Goal: Task Accomplishment & Management: Manage account settings

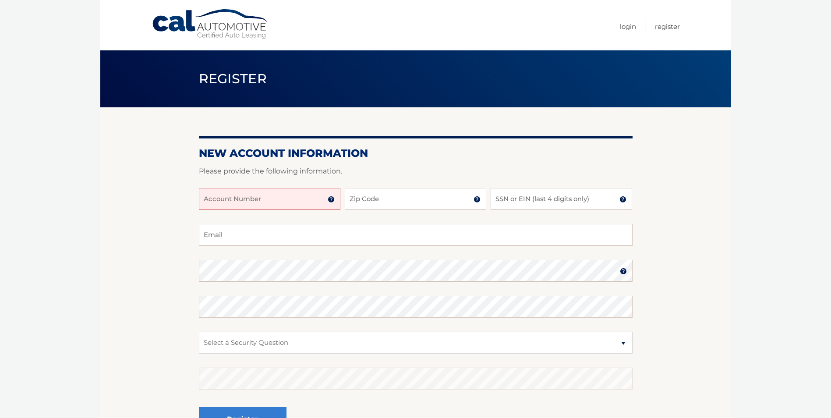
click at [219, 196] on input "Account Number" at bounding box center [269, 199] width 141 height 22
type input "44456003172"
click at [389, 201] on input "Zip Code" at bounding box center [415, 199] width 141 height 22
type input "19134"
click at [514, 194] on input "SSN or EIN (last 4 digits only)" at bounding box center [560, 199] width 141 height 22
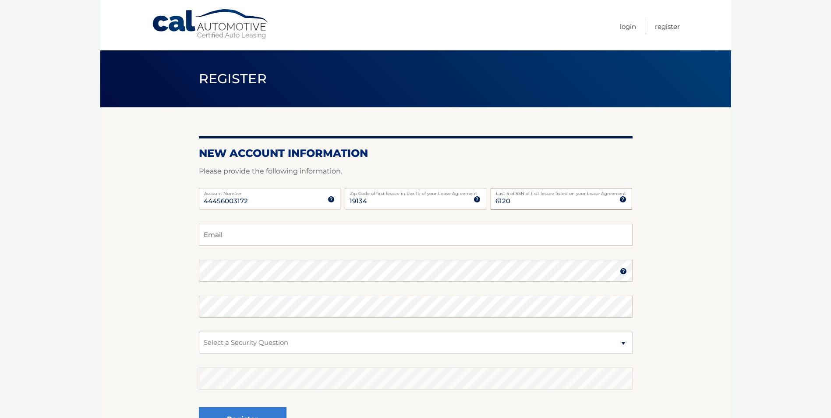
type input "6120"
click at [246, 240] on input "Email" at bounding box center [416, 235] width 434 height 22
type input "[EMAIL_ADDRESS][DOMAIN_NAME]"
click at [269, 338] on select "Select a Security Question What was the name of your elementary school? What is…" at bounding box center [416, 343] width 434 height 22
select select "1"
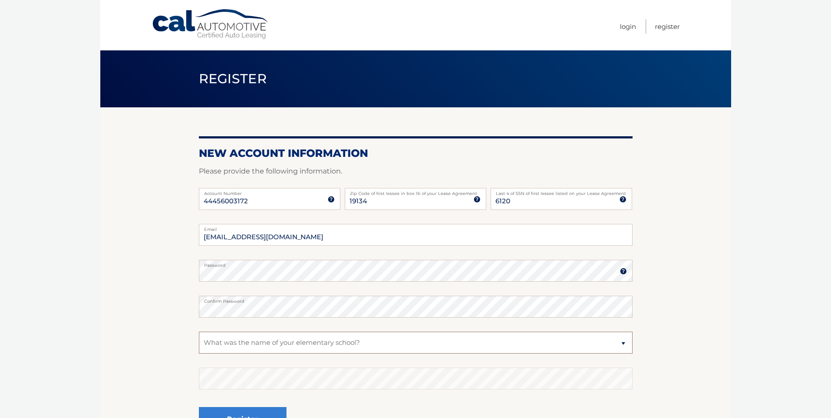
click at [199, 332] on select "Select a Security Question What was the name of your elementary school? What is…" at bounding box center [416, 343] width 434 height 22
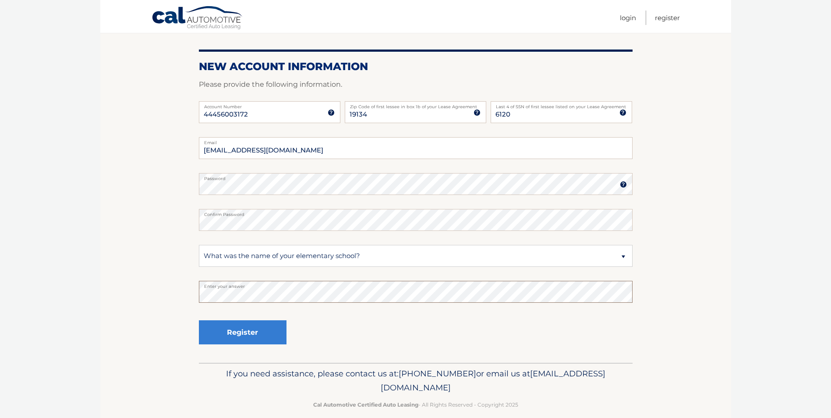
scroll to position [98, 0]
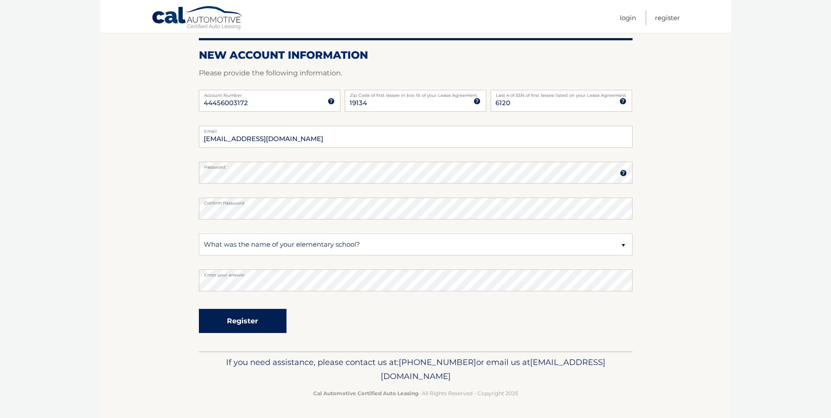
click at [241, 319] on button "Register" at bounding box center [243, 321] width 88 height 24
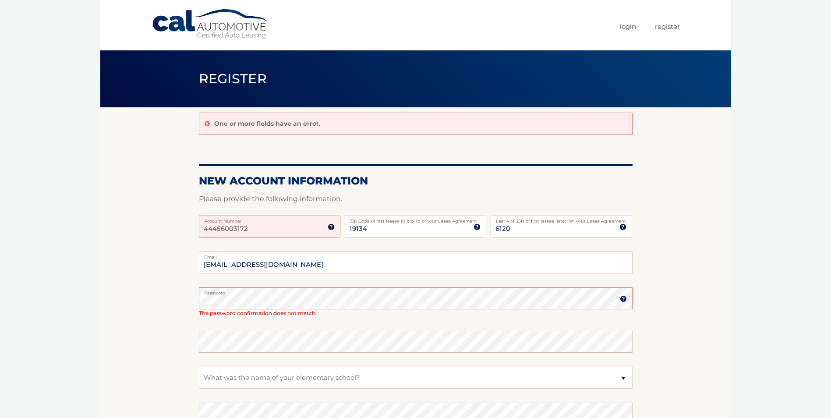
click at [184, 331] on section "One or more fields have an error. New Account Information Please provide the fo…" at bounding box center [415, 295] width 631 height 377
click at [107, 302] on section "One or more fields have an error. New Account Information Please provide the fo…" at bounding box center [415, 295] width 631 height 377
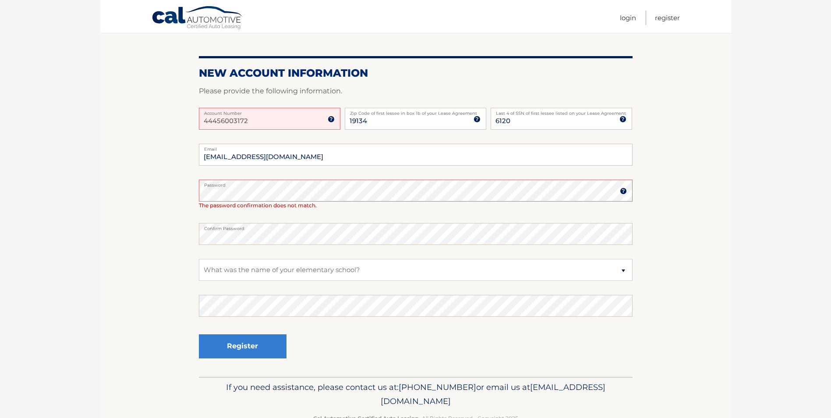
scroll to position [131, 0]
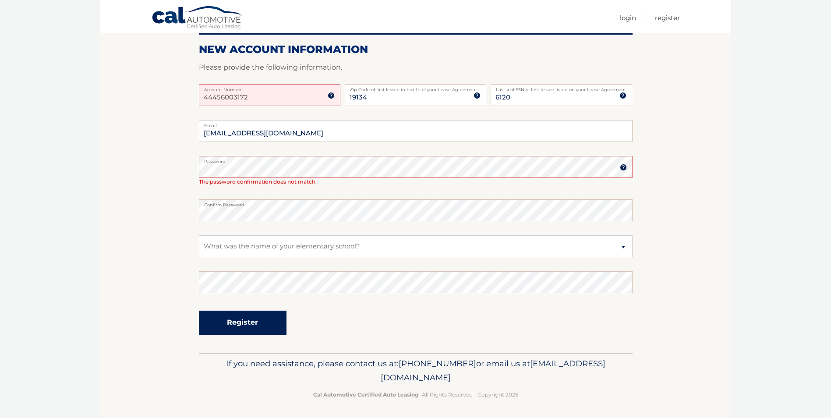
click at [252, 323] on button "Register" at bounding box center [243, 322] width 88 height 24
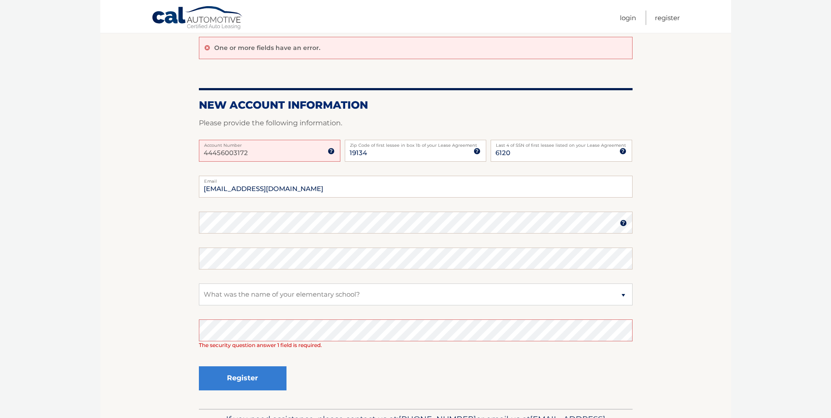
scroll to position [131, 0]
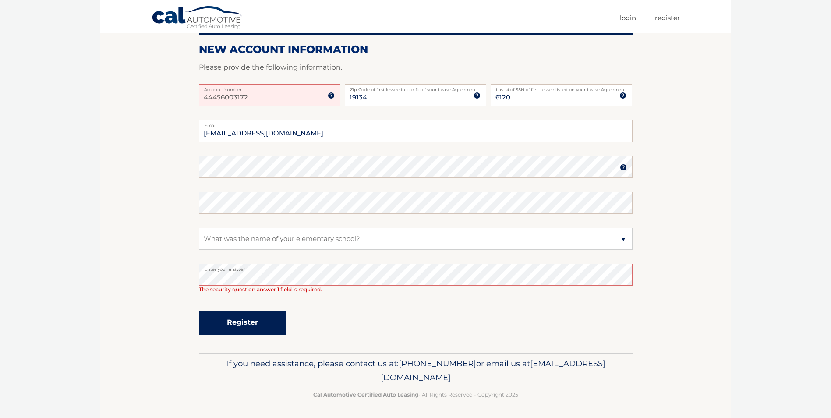
click at [235, 317] on button "Register" at bounding box center [243, 322] width 88 height 24
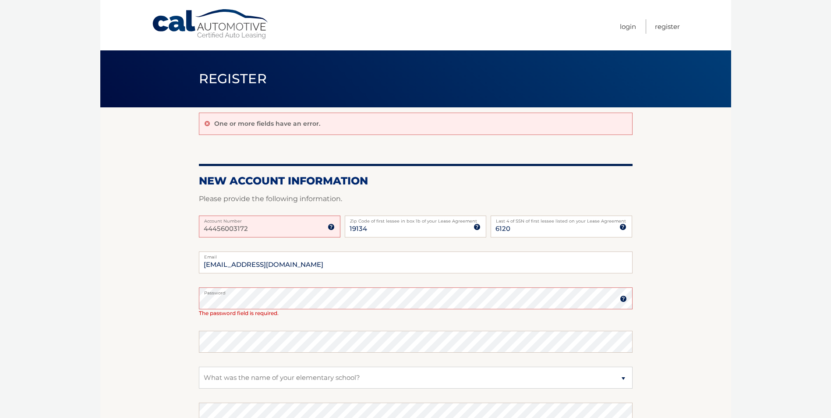
click at [622, 298] on img at bounding box center [623, 298] width 7 height 7
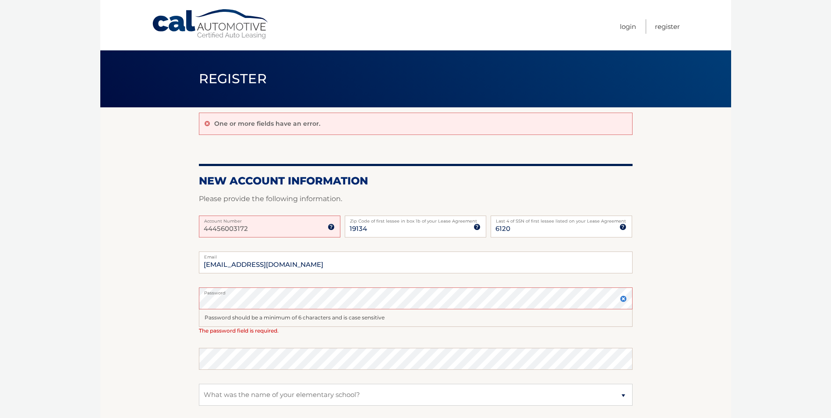
drag, startPoint x: 388, startPoint y: 315, endPoint x: 148, endPoint y: 311, distance: 240.4
click at [148, 311] on section "One or more fields have an error. New Account Information Please provide the fo…" at bounding box center [415, 304] width 631 height 394
drag, startPoint x: 148, startPoint y: 311, endPoint x: 92, endPoint y: 309, distance: 56.1
click at [92, 309] on body "Cal Automotive Menu Login Register Register" at bounding box center [415, 209] width 831 height 418
click at [176, 300] on section "One or more fields have an error. New Account Information Please provide the fo…" at bounding box center [415, 304] width 631 height 394
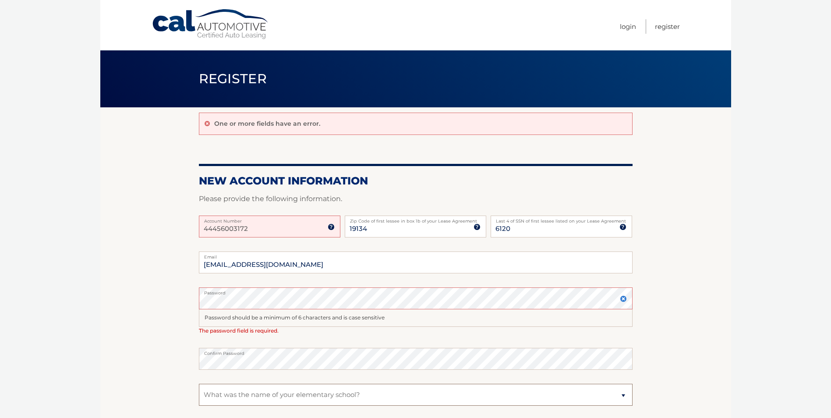
click at [365, 395] on select "Select a Security Question What was the name of your elementary school? What is…" at bounding box center [416, 395] width 434 height 22
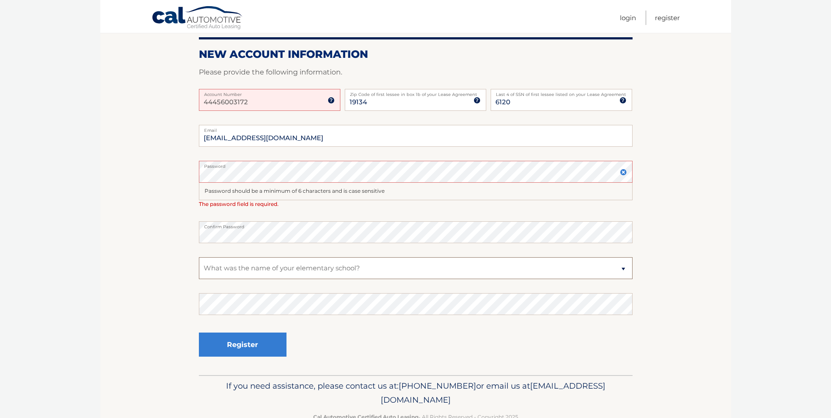
scroll to position [131, 0]
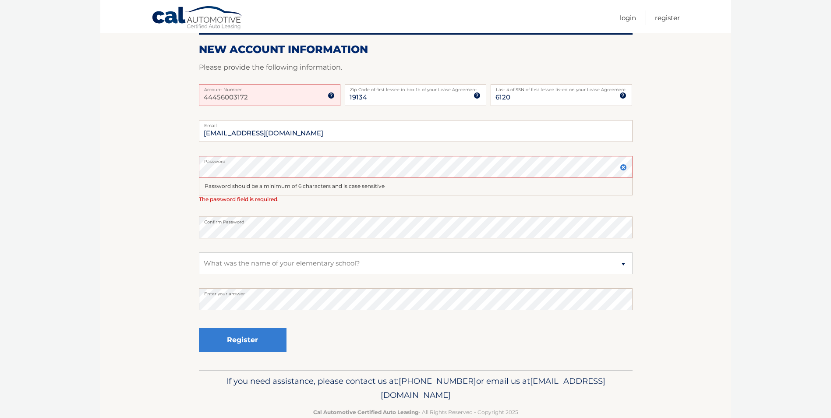
drag, startPoint x: 155, startPoint y: 341, endPoint x: 189, endPoint y: 341, distance: 33.7
click at [156, 342] on section "One or more fields have an error. New Account Information Please provide the fo…" at bounding box center [415, 173] width 631 height 394
click at [227, 339] on button "Register" at bounding box center [243, 340] width 88 height 24
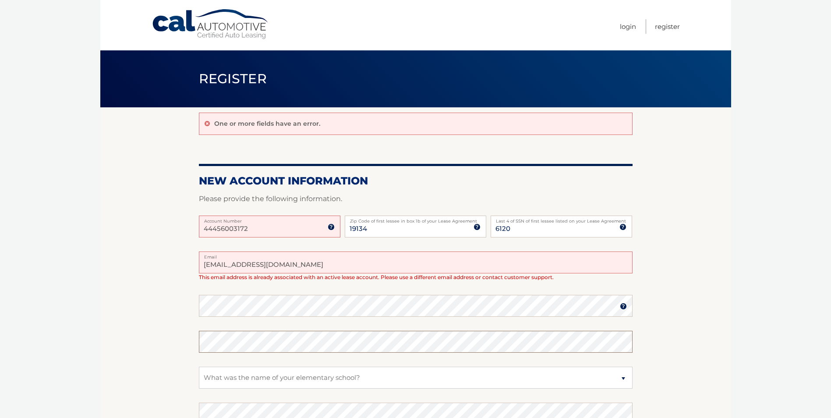
click at [218, 382] on fieldset "[EMAIL_ADDRESS][DOMAIN_NAME] Email This email address is already associated wit…" at bounding box center [416, 367] width 434 height 233
drag, startPoint x: 92, startPoint y: 262, endPoint x: 122, endPoint y: 267, distance: 30.6
click at [103, 262] on body "Cal Automotive Menu Login Register Register" at bounding box center [415, 209] width 831 height 418
click at [668, 27] on link "Register" at bounding box center [667, 26] width 25 height 14
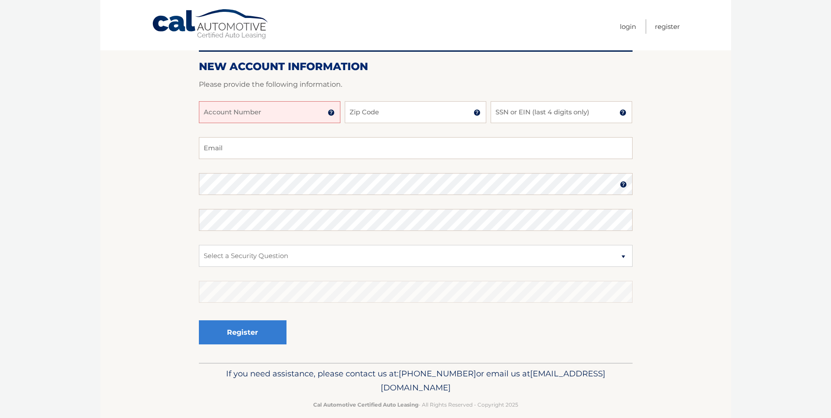
scroll to position [98, 0]
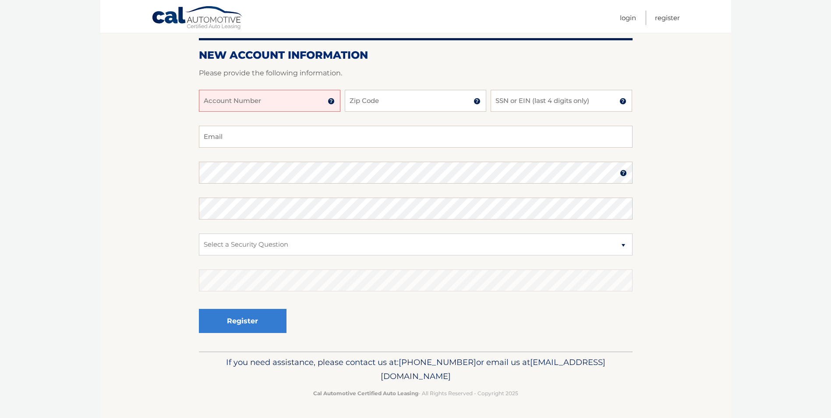
click at [525, 362] on p "If you need assistance, please contact us at: 609-807-3200 or email us at Custo…" at bounding box center [416, 369] width 422 height 28
click at [589, 365] on p "If you need assistance, please contact us at: 609-807-3200 or email us at Custo…" at bounding box center [416, 369] width 422 height 28
drag, startPoint x: 525, startPoint y: 433, endPoint x: 758, endPoint y: 152, distance: 365.1
click at [758, 152] on body "Cal Automotive Menu Login Register Register" at bounding box center [415, 111] width 831 height 418
click at [623, 19] on link "Login" at bounding box center [628, 18] width 16 height 14
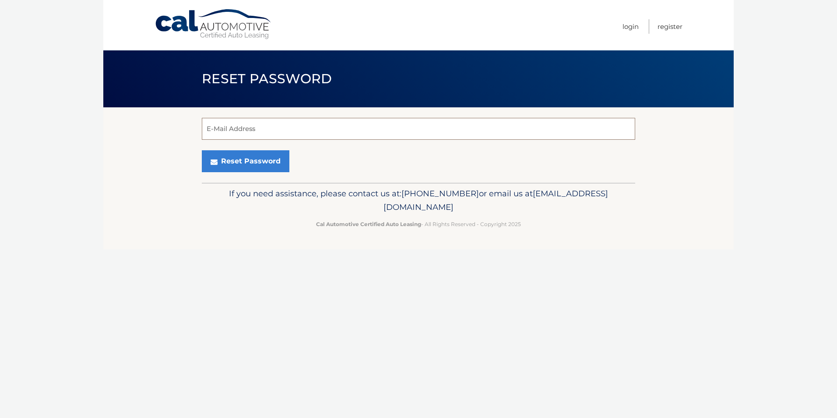
click at [255, 120] on input "E-Mail Address" at bounding box center [419, 129] width 434 height 22
type input "geomad6@hotmail.com"
click at [258, 156] on button "Reset Password" at bounding box center [246, 161] width 88 height 22
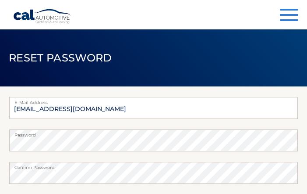
click at [192, 53] on header "Reset Password" at bounding box center [153, 57] width 307 height 57
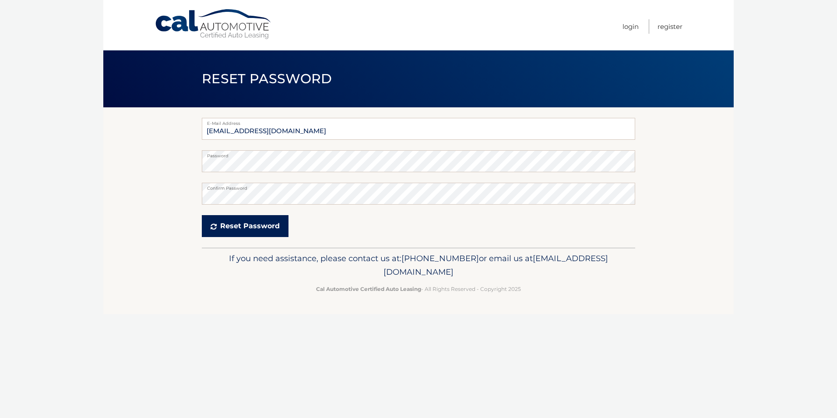
click at [236, 193] on button "Reset Password" at bounding box center [245, 226] width 87 height 22
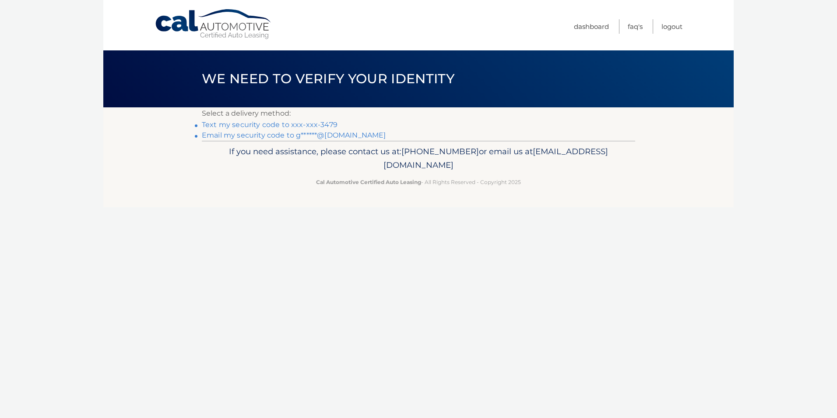
click at [274, 124] on link "Text my security code to xxx-xxx-3479" at bounding box center [270, 124] width 136 height 8
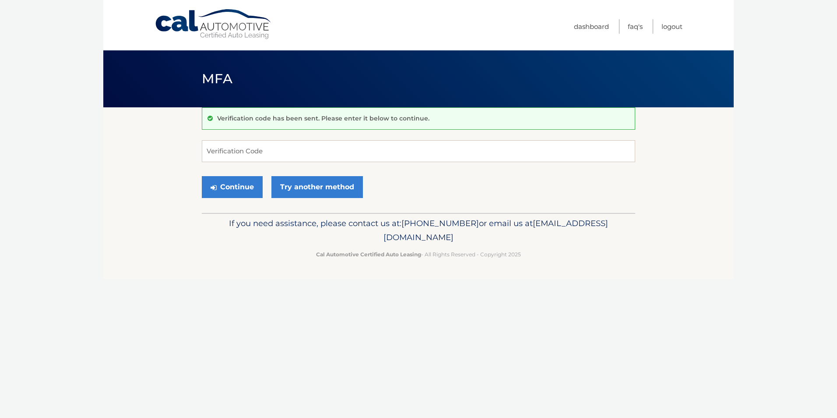
click at [252, 117] on p "Verification code has been sent. Please enter it below to continue." at bounding box center [323, 118] width 212 height 8
click at [220, 151] on input "Verification Code" at bounding box center [419, 151] width 434 height 22
type input "273151"
click at [229, 184] on button "Continue" at bounding box center [232, 187] width 61 height 22
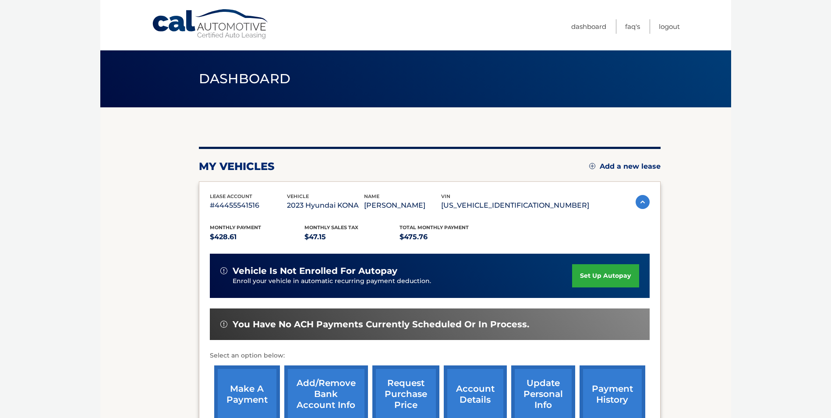
click at [589, 274] on link "set up autopay" at bounding box center [605, 275] width 67 height 23
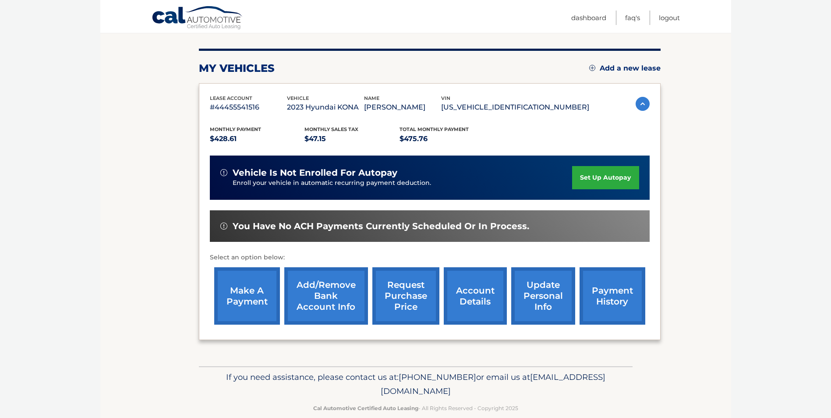
scroll to position [113, 0]
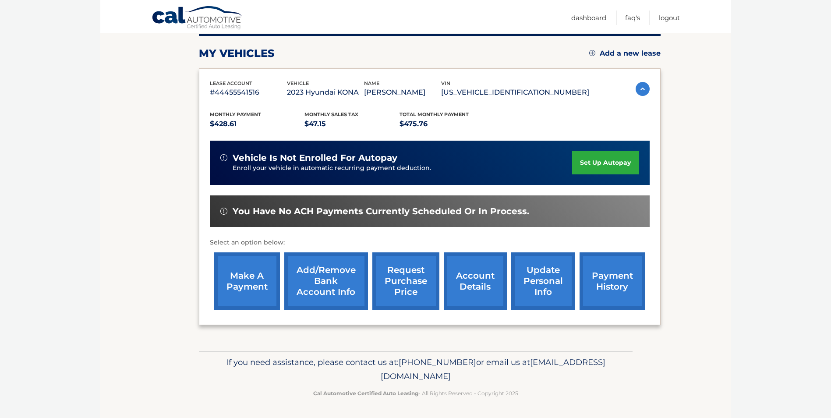
click at [617, 54] on link "Add a new lease" at bounding box center [624, 53] width 71 height 9
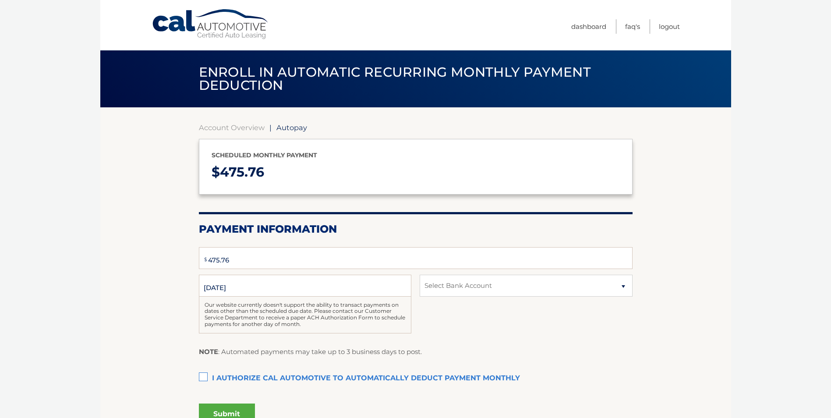
select select "MjQxMjY5ZjYtODk1YS00MTIwLThiMWYtZDUyZDJlZDA3MTBm"
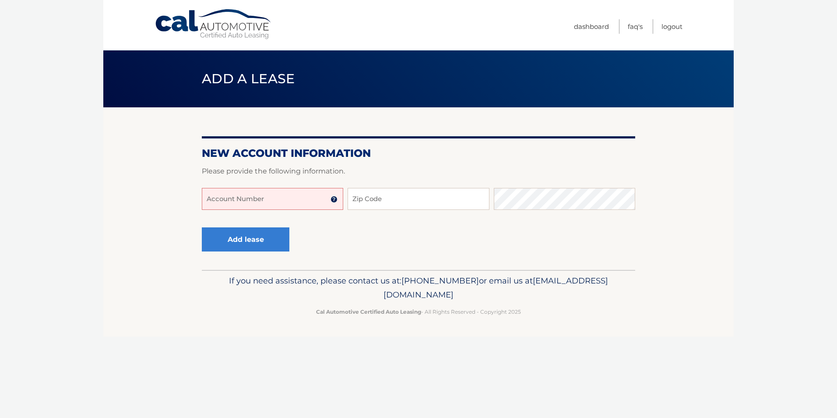
click at [272, 197] on input "Account Number" at bounding box center [272, 199] width 141 height 22
type input "44456003172"
click at [387, 196] on input "Zip Code" at bounding box center [418, 199] width 141 height 22
type input "19134"
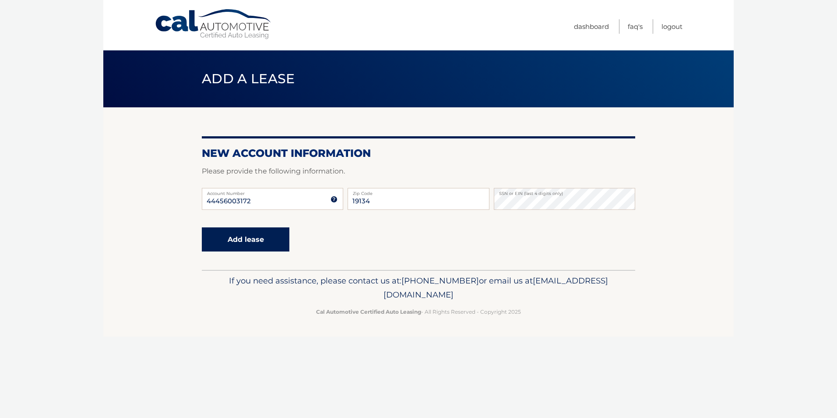
click at [255, 244] on button "Add lease" at bounding box center [246, 239] width 88 height 24
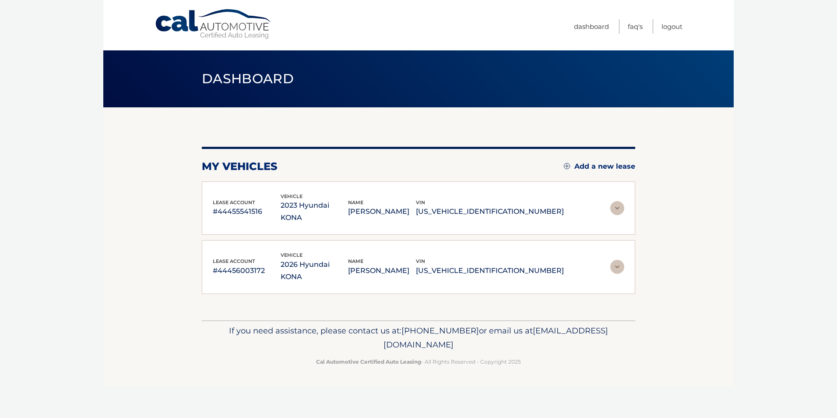
click at [416, 265] on p "[PERSON_NAME]" at bounding box center [382, 271] width 68 height 12
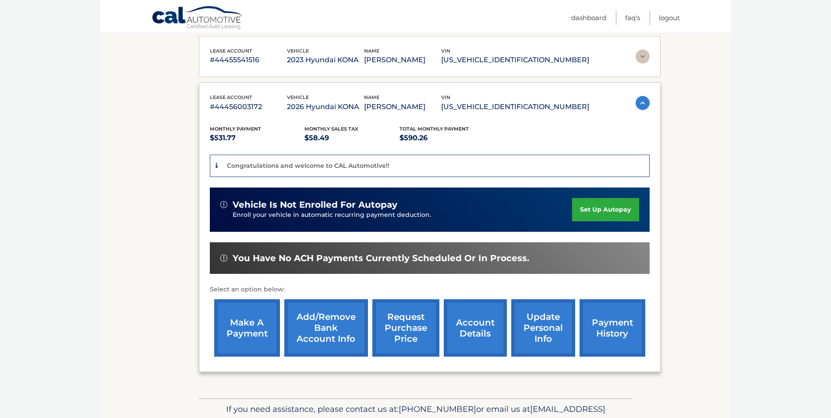
scroll to position [175, 0]
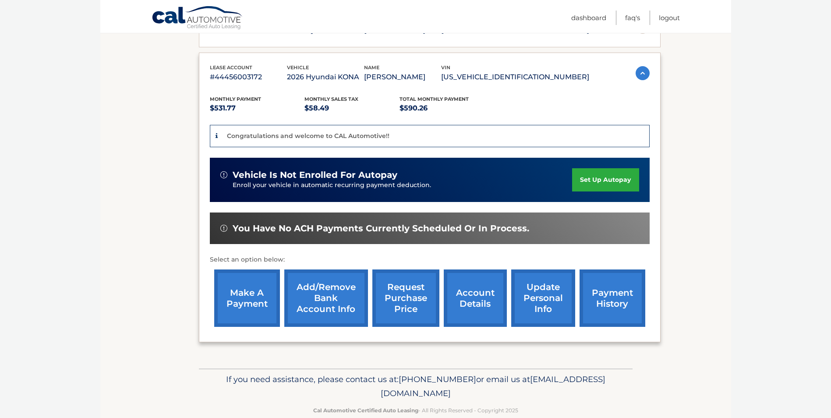
click at [587, 182] on link "set up autopay" at bounding box center [605, 179] width 67 height 23
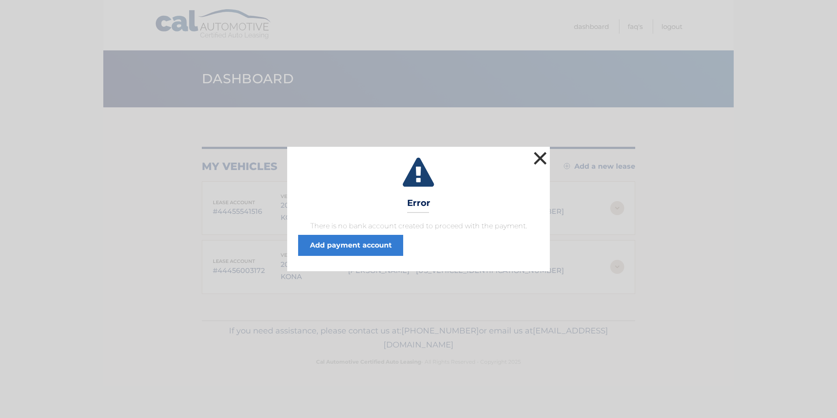
click at [534, 155] on button "×" at bounding box center [541, 158] width 18 height 18
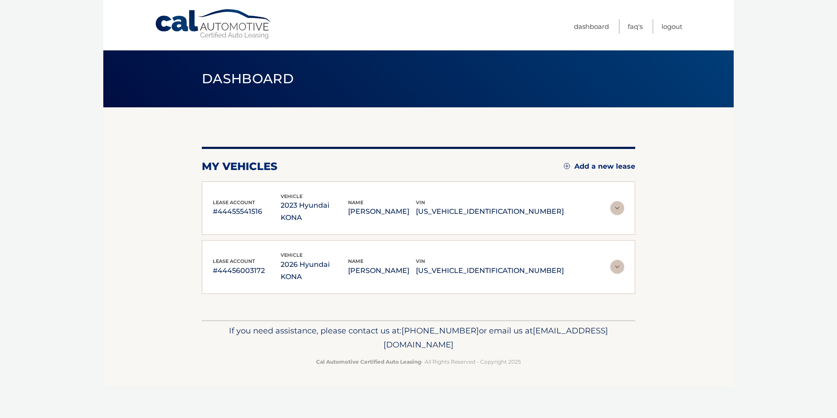
click at [617, 260] on img at bounding box center [617, 267] width 14 height 14
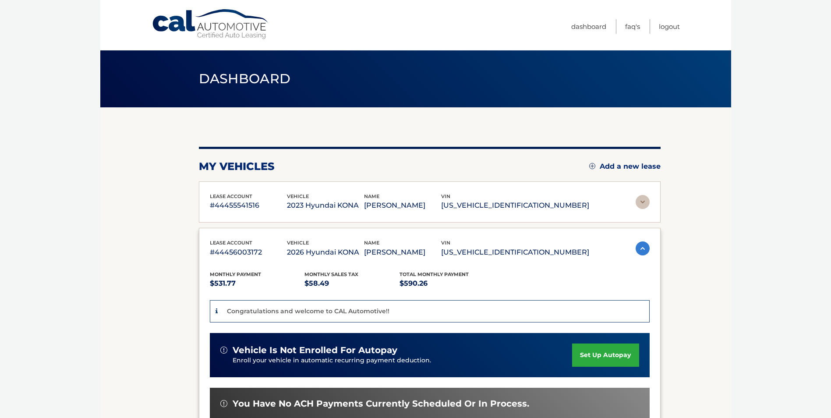
click at [607, 356] on link "set up autopay" at bounding box center [605, 354] width 67 height 23
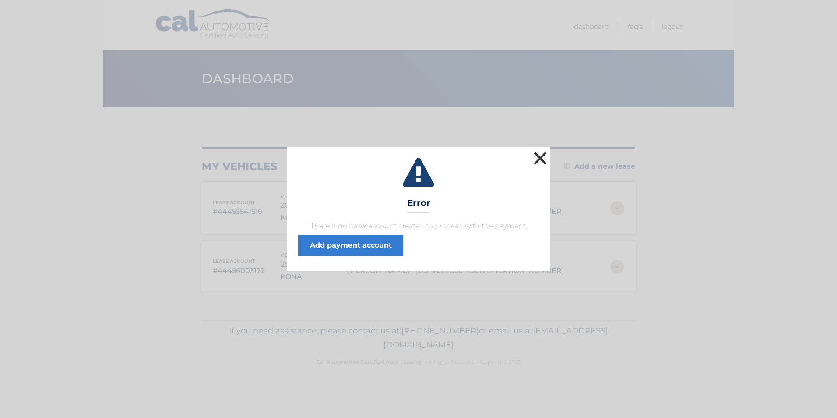
click at [542, 156] on button "×" at bounding box center [541, 158] width 18 height 18
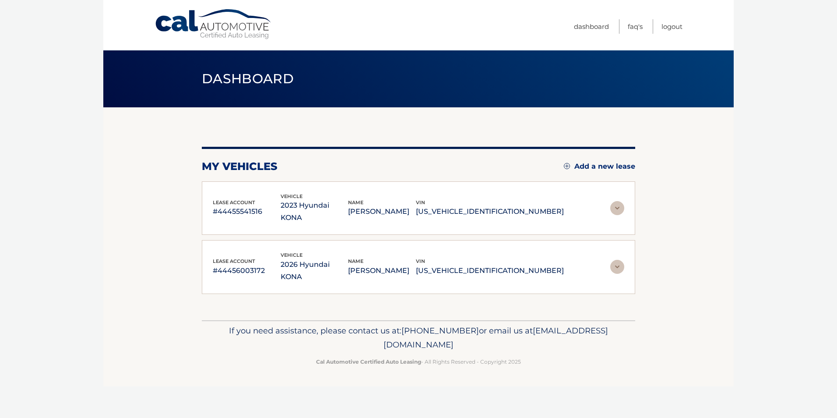
click at [616, 260] on img at bounding box center [617, 267] width 14 height 14
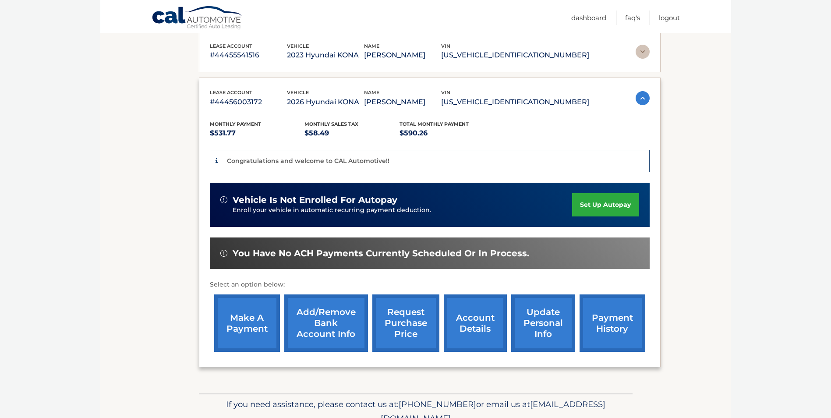
scroll to position [175, 0]
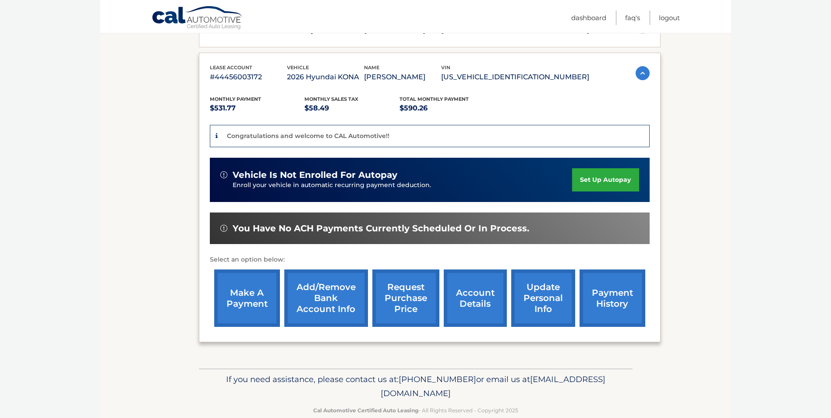
click at [258, 285] on link "make a payment" at bounding box center [247, 297] width 66 height 57
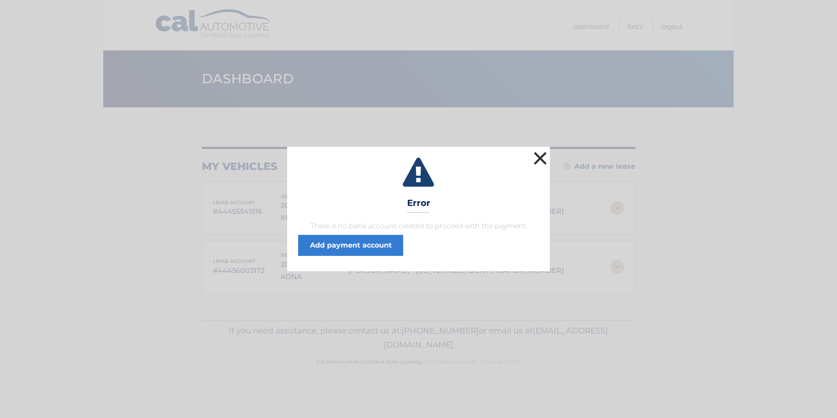
click at [542, 155] on button "×" at bounding box center [541, 158] width 18 height 18
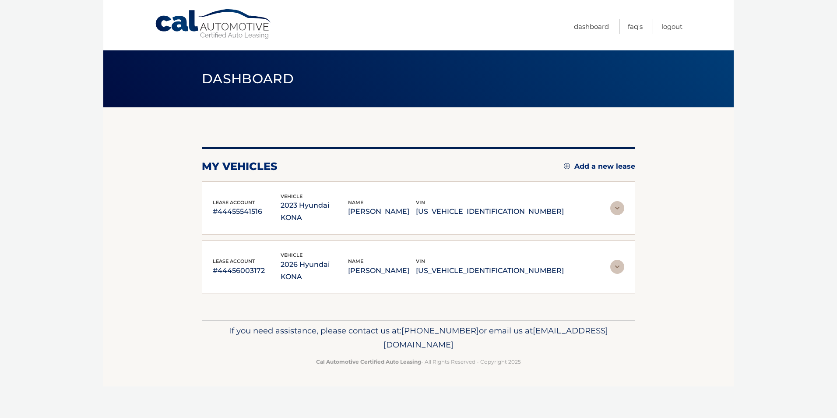
click at [617, 260] on img at bounding box center [617, 267] width 14 height 14
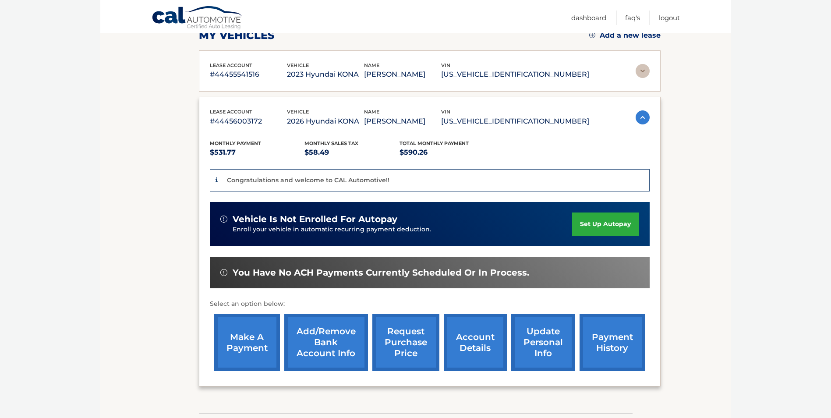
scroll to position [131, 0]
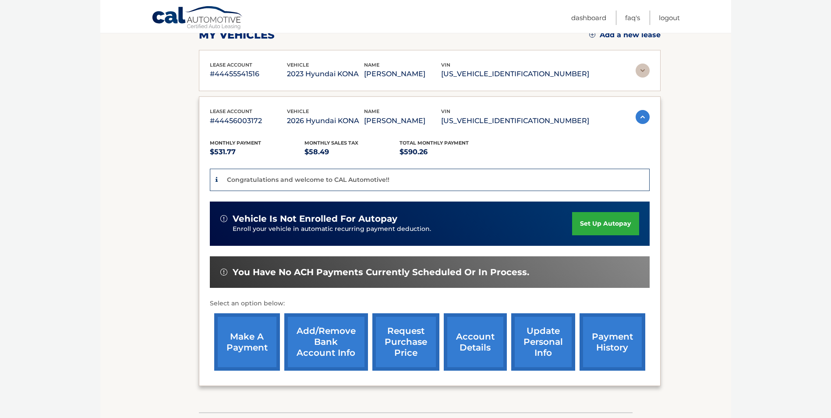
click at [324, 340] on link "Add/Remove bank account info" at bounding box center [326, 341] width 84 height 57
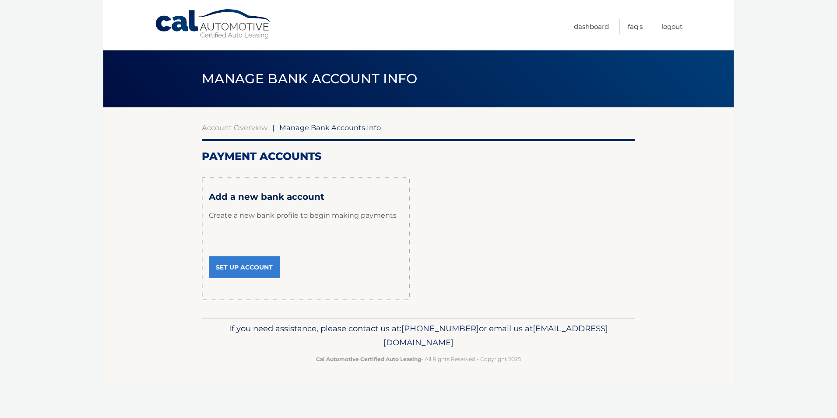
click at [258, 266] on link "Set Up Account" at bounding box center [244, 267] width 71 height 22
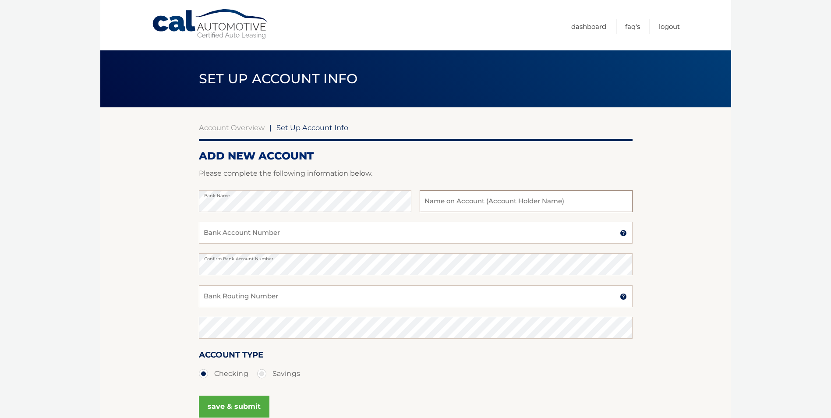
click at [427, 197] on input "text" at bounding box center [526, 201] width 212 height 22
type input "George Madden"
click at [204, 230] on input "Bank Account Number" at bounding box center [416, 233] width 434 height 22
type input "011013182"
click at [194, 262] on section "Account Overview | Set Up Account Info ADD NEW ACCOUNT Please complete the foll…" at bounding box center [415, 274] width 631 height 334
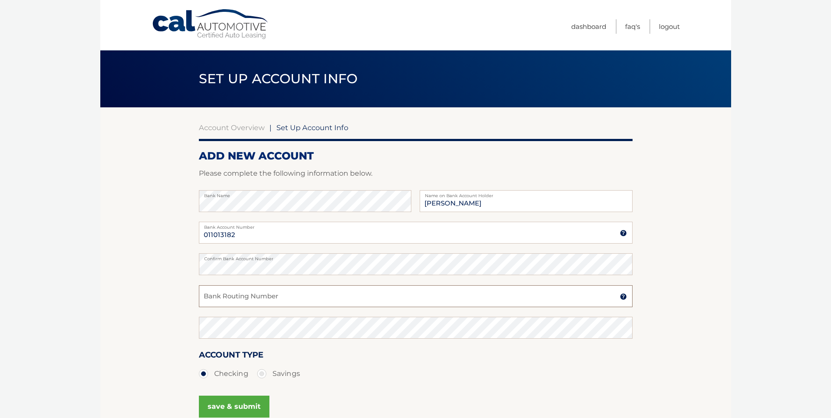
click at [219, 296] on input "Bank Routing Number" at bounding box center [416, 296] width 434 height 22
type input "236074855"
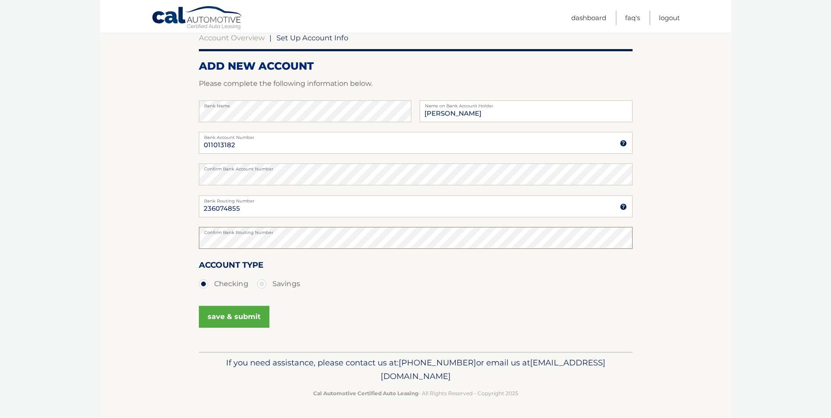
scroll to position [90, 0]
click at [233, 314] on button "save & submit" at bounding box center [234, 316] width 71 height 22
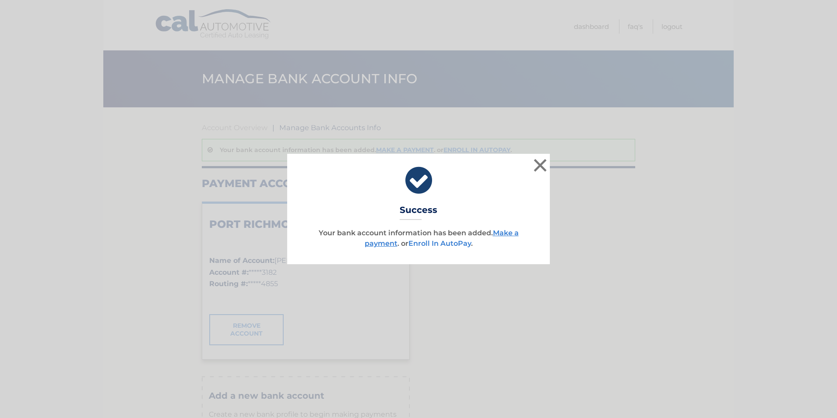
click at [449, 243] on link "Enroll In AutoPay" at bounding box center [440, 243] width 63 height 8
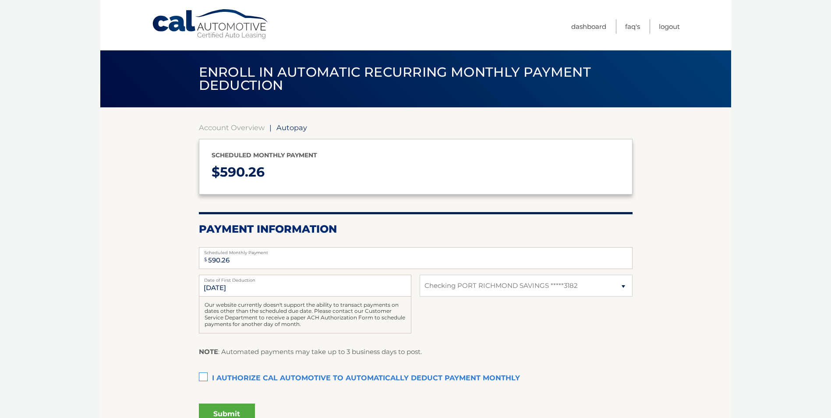
select select "ZTE2ZDJhZGMtOGUyOS00YjgwLThjZWEtMjMxMDlhY2EzNmEx"
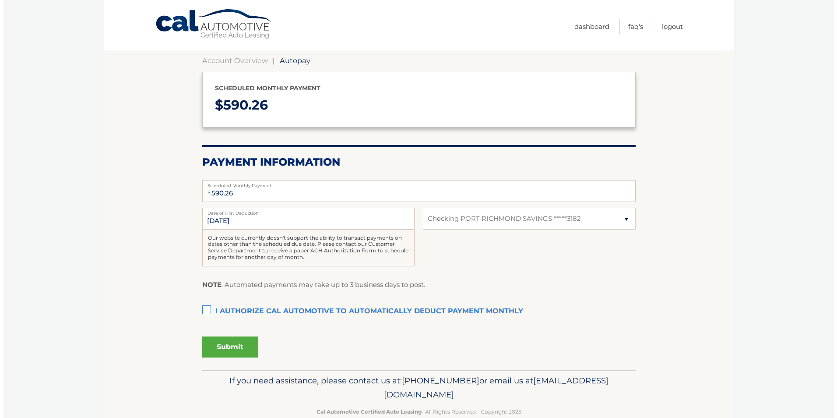
scroll to position [85, 0]
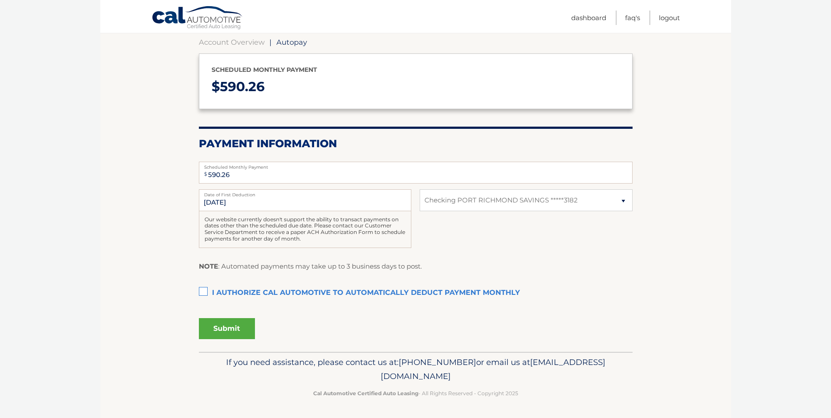
click at [203, 291] on label "I authorize cal automotive to automatically deduct payment monthly This checkbo…" at bounding box center [416, 293] width 434 height 18
click at [0, 0] on input "I authorize cal automotive to automatically deduct payment monthly This checkbo…" at bounding box center [0, 0] width 0 height 0
click at [231, 327] on button "Submit" at bounding box center [227, 328] width 56 height 21
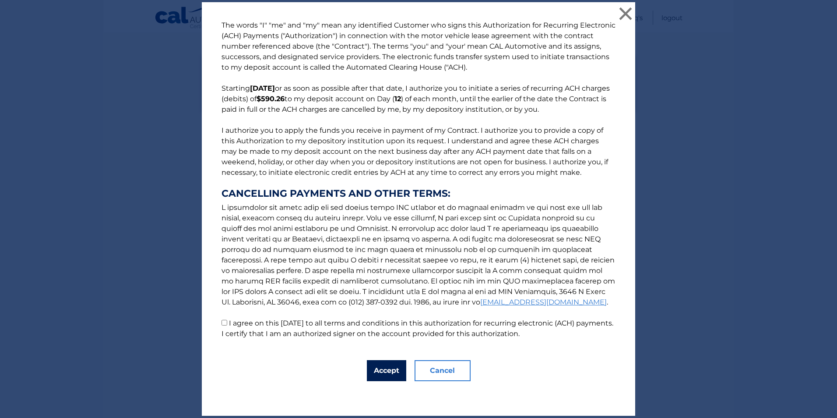
click at [378, 368] on button "Accept" at bounding box center [386, 370] width 39 height 21
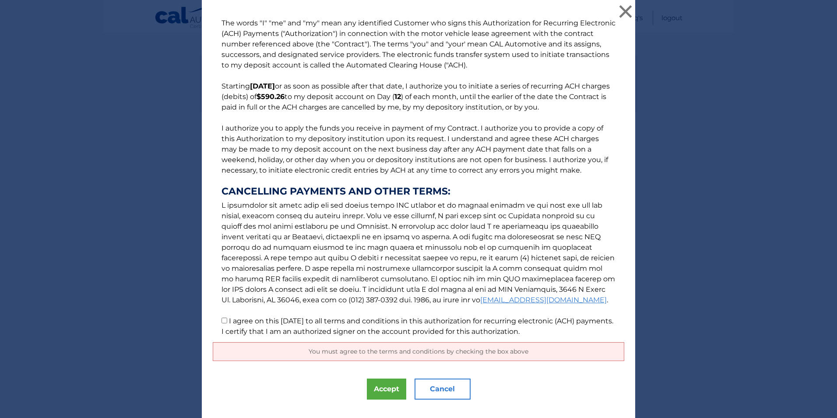
click at [222, 322] on input "I agree on this [DATE] to all terms and conditions in this authorization for re…" at bounding box center [225, 320] width 6 height 6
checkbox input "true"
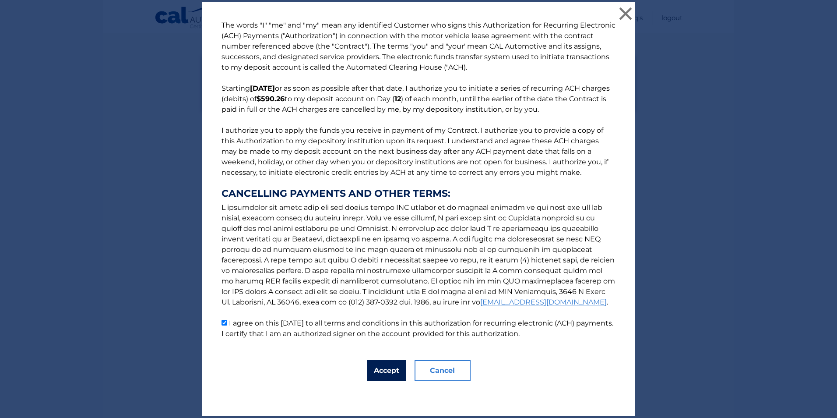
click at [384, 370] on button "Accept" at bounding box center [386, 370] width 39 height 21
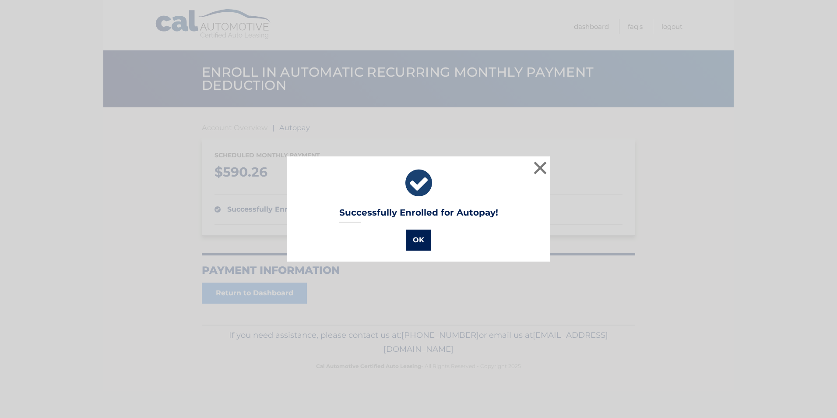
click at [413, 237] on button "OK" at bounding box center [418, 239] width 25 height 21
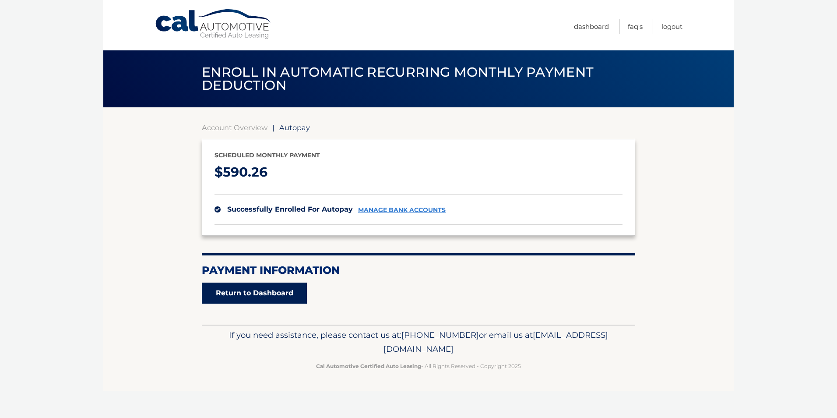
click at [259, 292] on link "Return to Dashboard" at bounding box center [254, 292] width 105 height 21
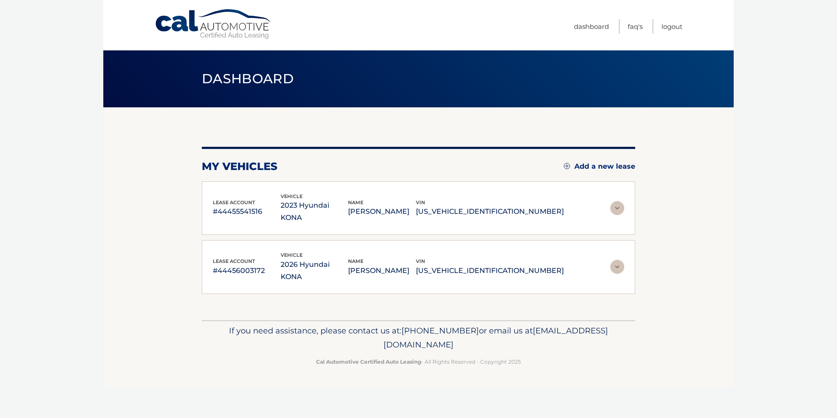
click at [617, 260] on img at bounding box center [617, 267] width 14 height 14
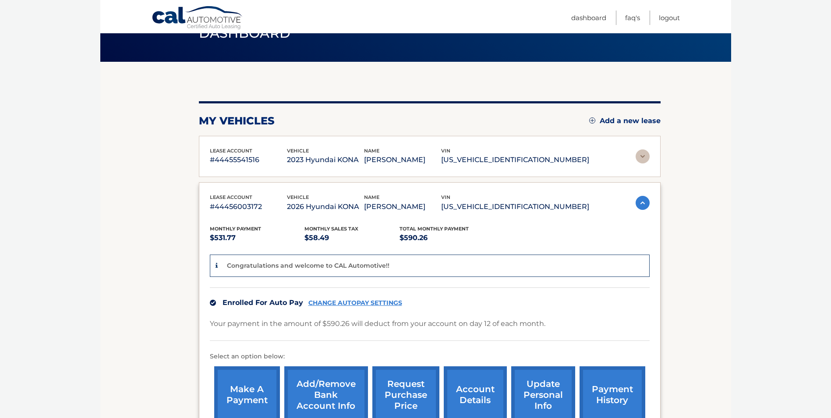
scroll to position [88, 0]
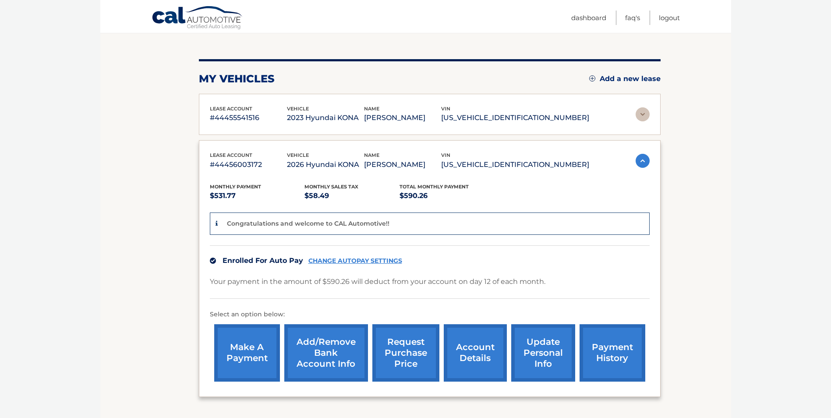
click at [716, 249] on section "my vehicles Add a new lease lease account #44455541516 vehicle 2023 Hyundai KON…" at bounding box center [415, 221] width 631 height 403
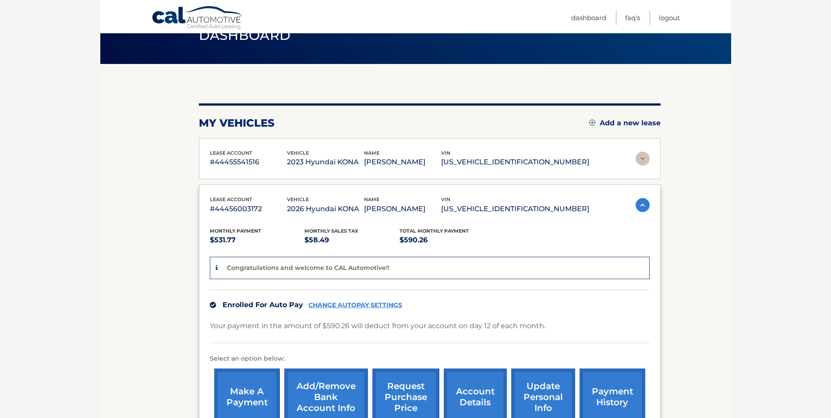
scroll to position [44, 0]
